Goal: Task Accomplishment & Management: Manage account settings

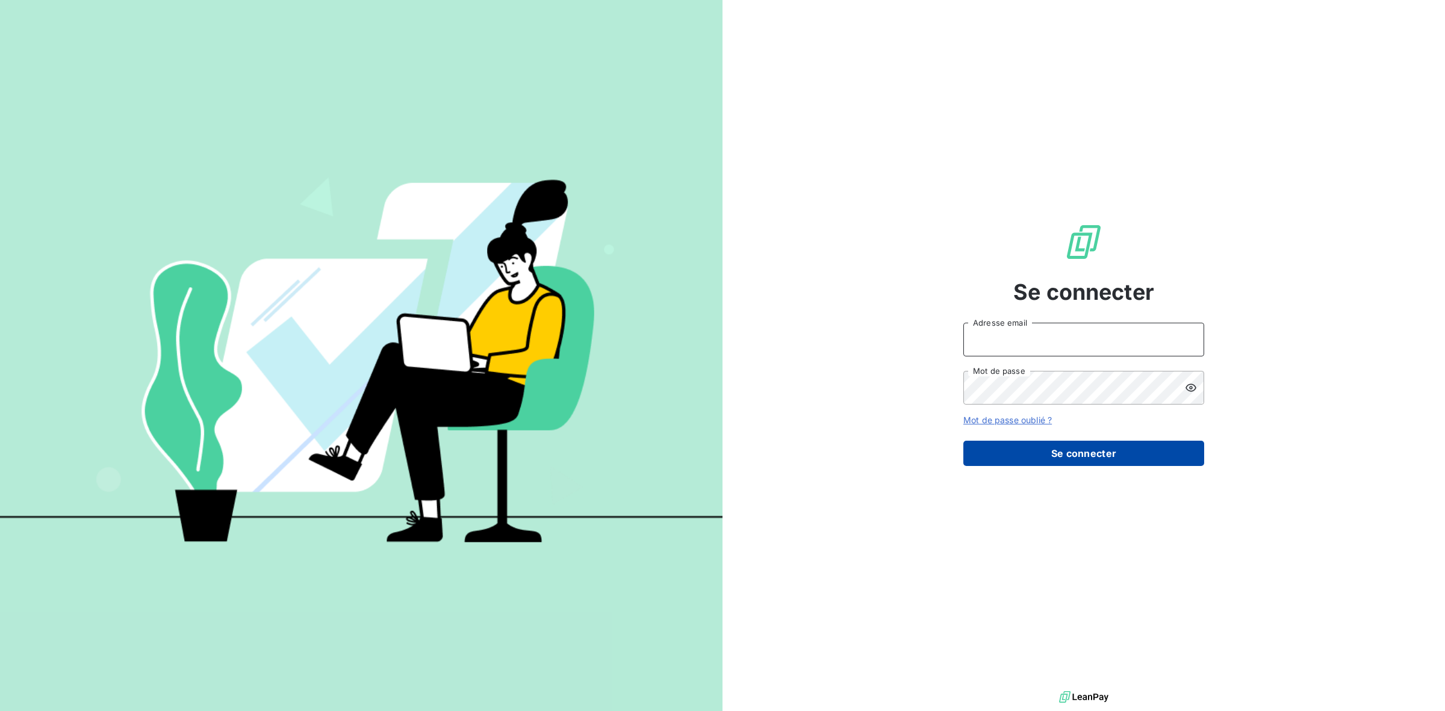
type input "s.raymond@anett.fr"
click at [1109, 444] on button "Se connecter" at bounding box center [1083, 453] width 241 height 25
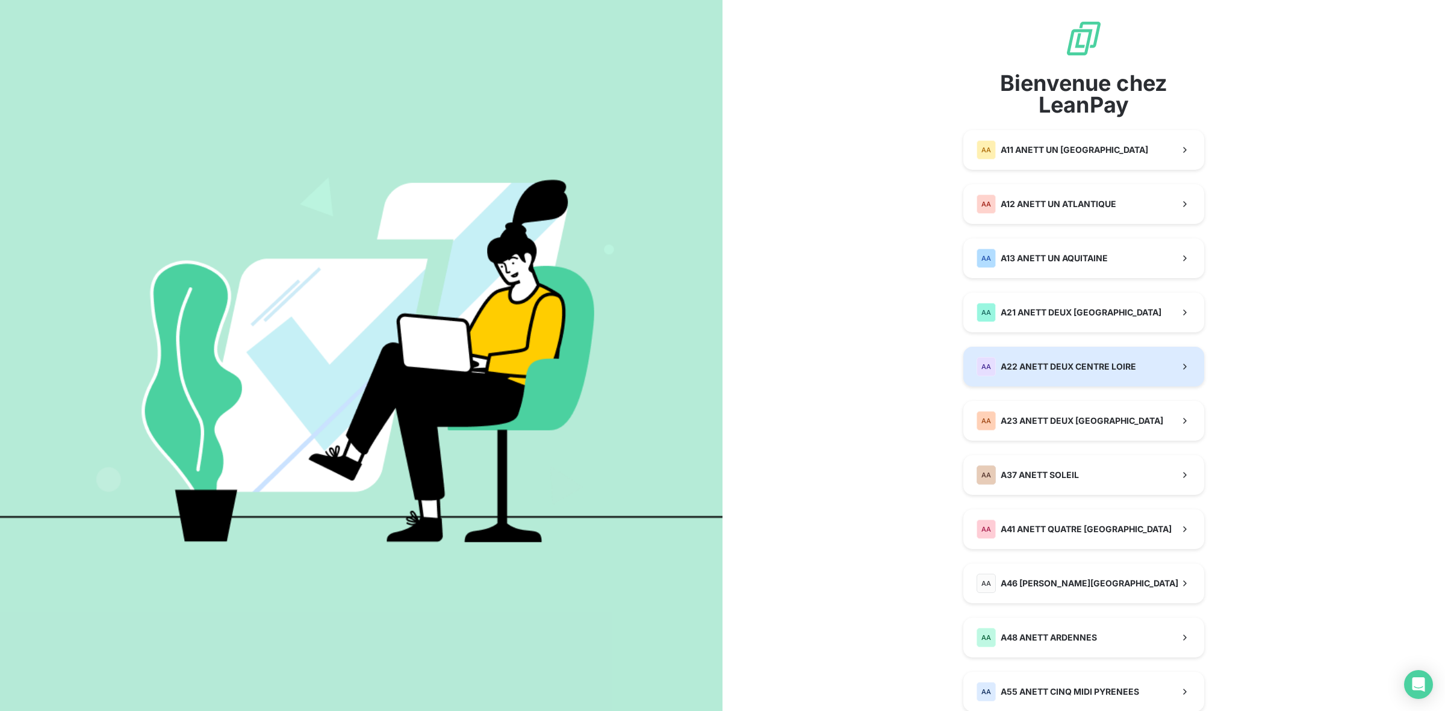
click at [1054, 362] on span "A22 ANETT DEUX CENTRE LOIRE" at bounding box center [1068, 367] width 135 height 12
